Goal: Task Accomplishment & Management: Use online tool/utility

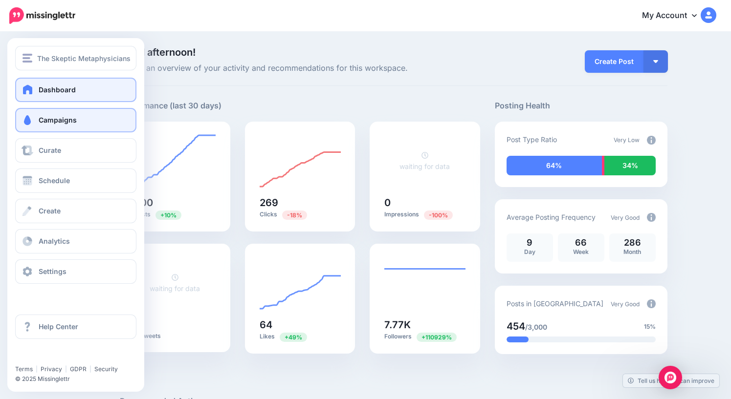
click at [49, 119] on span "Campaigns" at bounding box center [58, 120] width 38 height 8
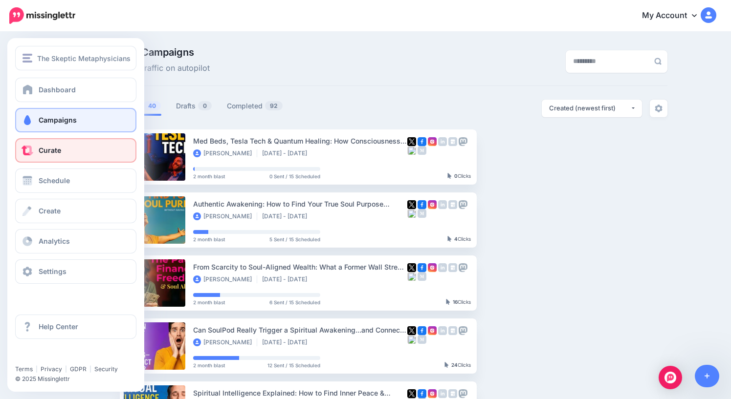
click at [41, 154] on span "Curate" at bounding box center [50, 150] width 22 height 8
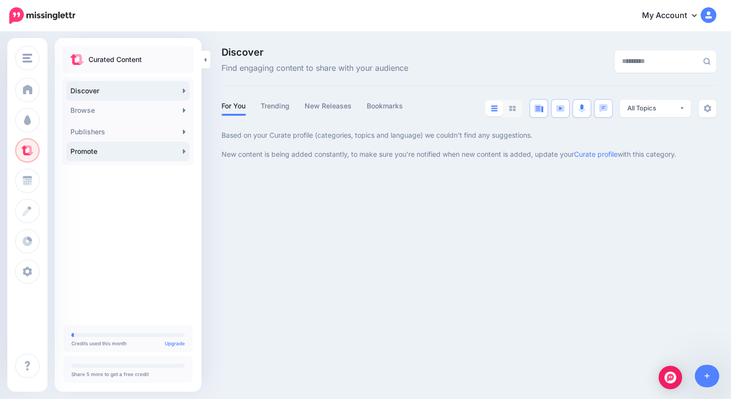
click at [118, 154] on link "Promote" at bounding box center [127, 152] width 123 height 20
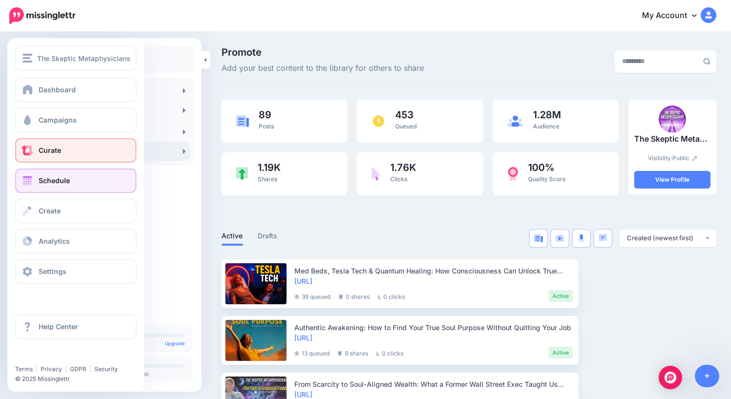
click at [62, 184] on span "Schedule" at bounding box center [54, 180] width 31 height 8
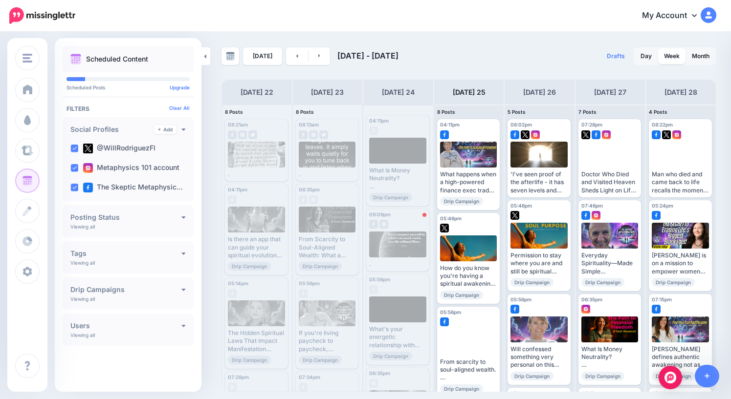
scroll to position [7, 0]
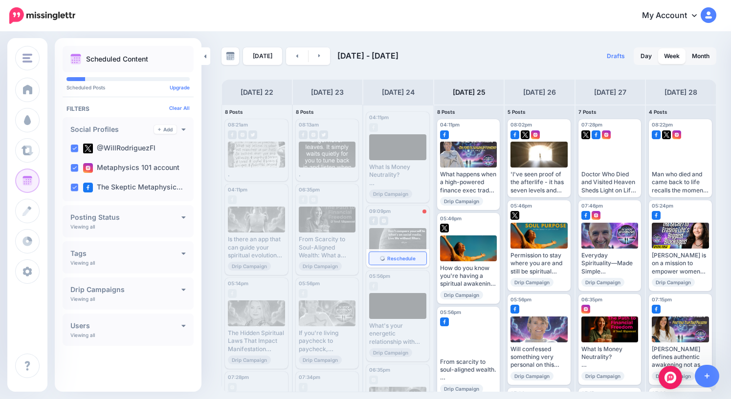
click at [397, 257] on span "Reschedule" at bounding box center [401, 258] width 28 height 5
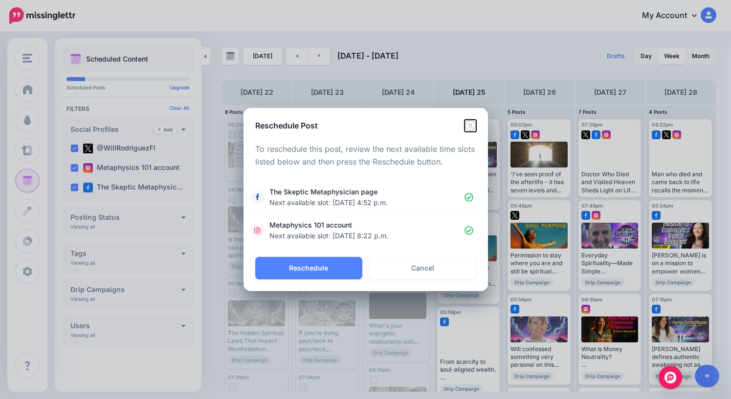
click at [470, 126] on icon "Close" at bounding box center [469, 125] width 11 height 11
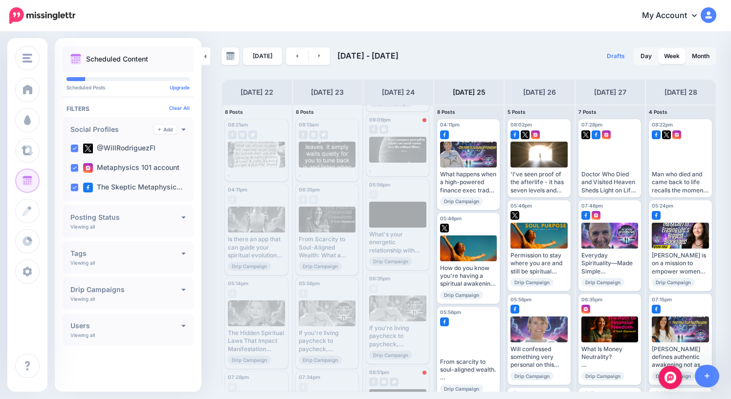
scroll to position [252, 0]
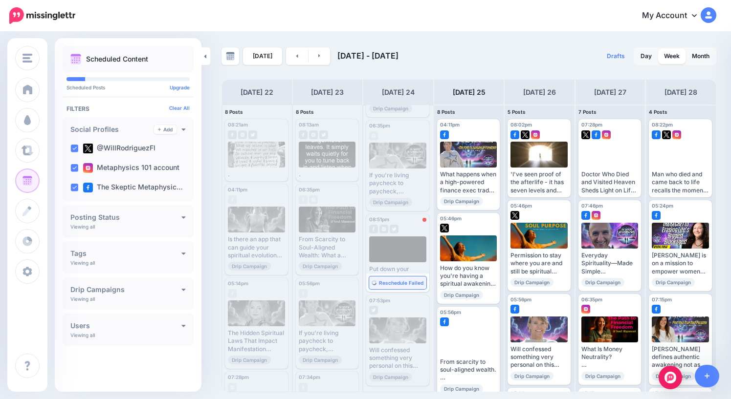
click at [403, 284] on span "Reschedule Failed" at bounding box center [401, 283] width 44 height 5
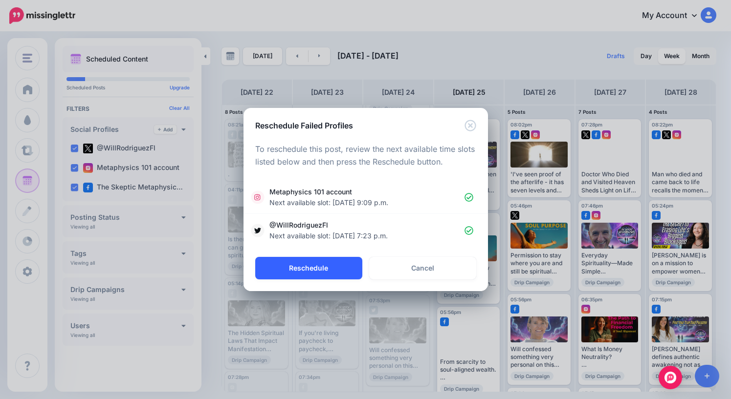
click at [314, 274] on button "Reschedule" at bounding box center [308, 268] width 107 height 22
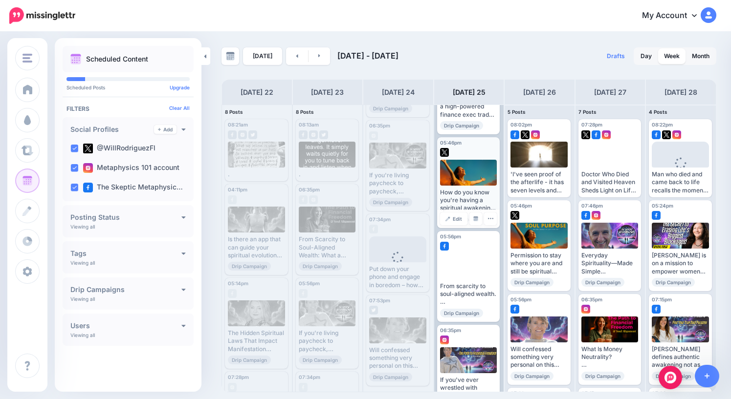
scroll to position [0, 0]
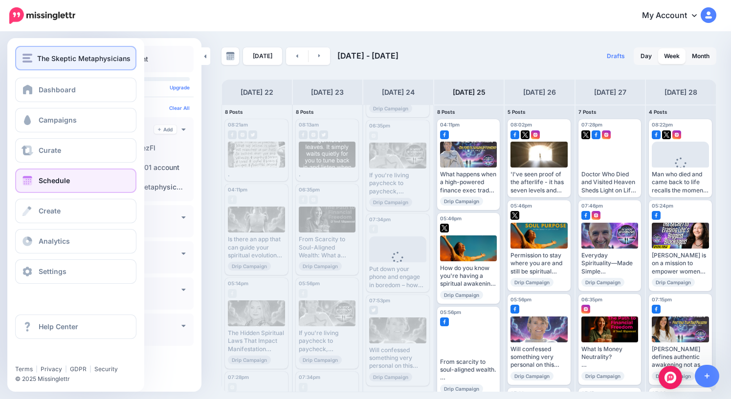
click at [50, 56] on span "The Skeptic Metaphysicians" at bounding box center [83, 58] width 93 height 11
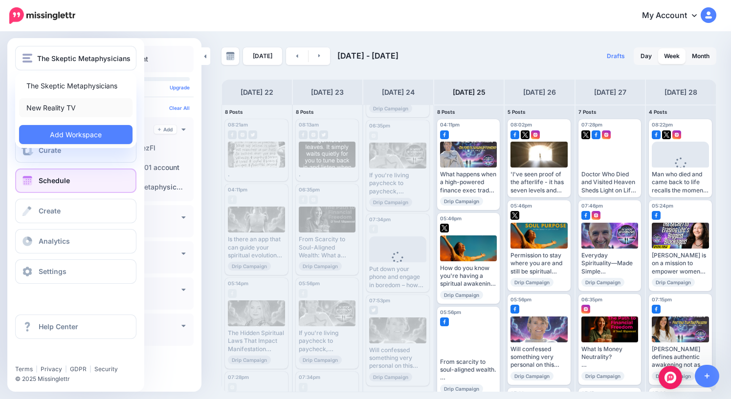
click at [57, 111] on link "New Reality TV" at bounding box center [75, 107] width 113 height 19
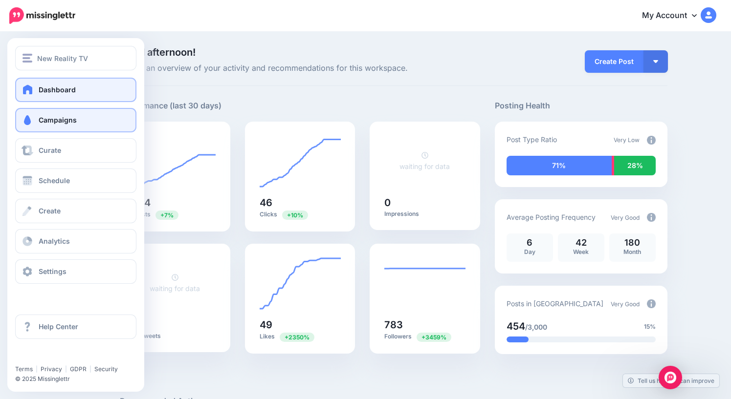
click at [48, 125] on link "Campaigns" at bounding box center [75, 120] width 121 height 24
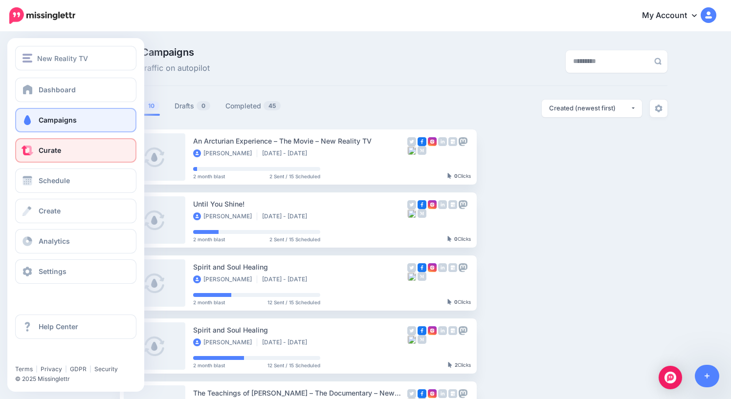
click at [46, 153] on span "Curate" at bounding box center [50, 150] width 22 height 8
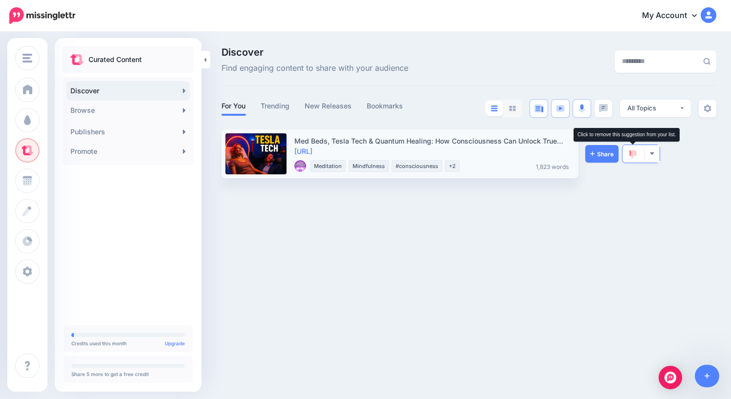
click at [634, 154] on img at bounding box center [633, 154] width 8 height 9
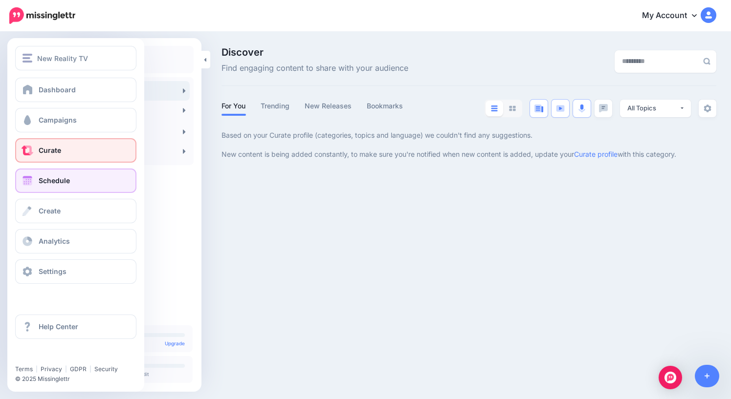
click at [53, 185] on span "Schedule" at bounding box center [54, 180] width 31 height 8
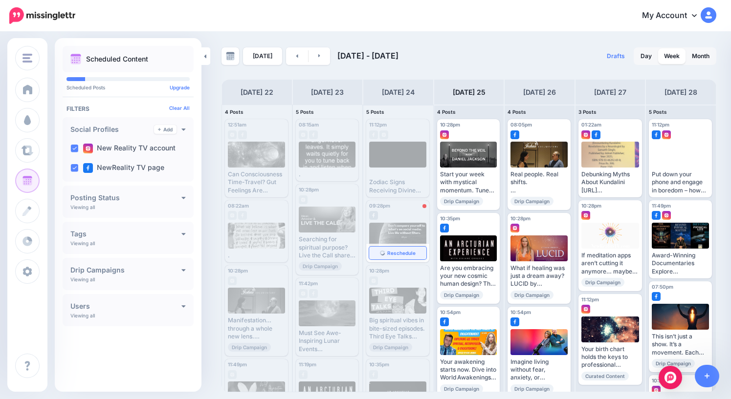
click at [400, 255] on span "Reschedule" at bounding box center [401, 253] width 28 height 5
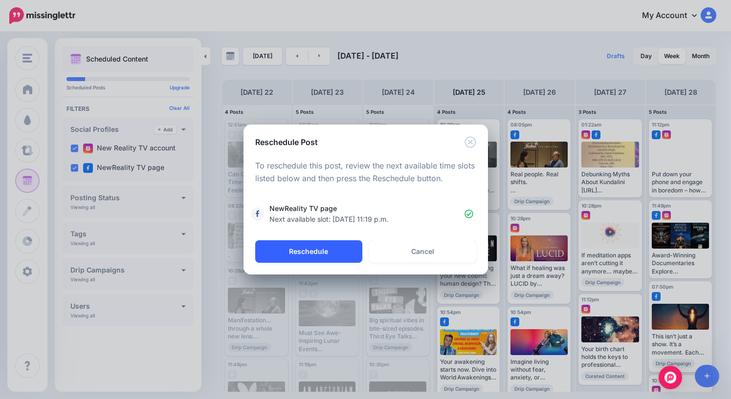
click at [323, 250] on button "Reschedule" at bounding box center [308, 252] width 107 height 22
